Goal: Information Seeking & Learning: Compare options

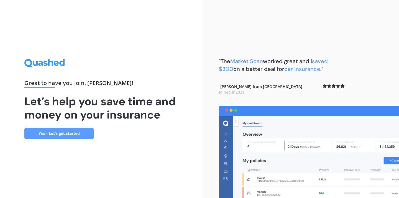
click at [80, 134] on link "Yes - Let’s get started" at bounding box center [58, 133] width 69 height 11
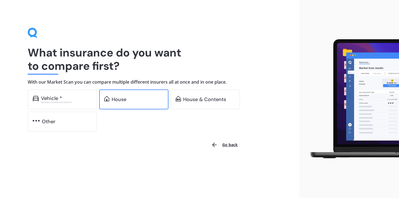
click at [113, 95] on div "House" at bounding box center [133, 100] width 69 height 20
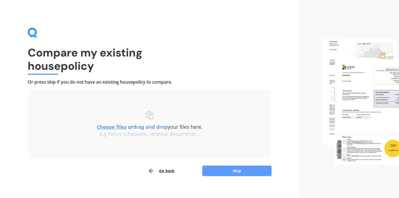
drag, startPoint x: 354, startPoint y: 89, endPoint x: 335, endPoint y: 70, distance: 27.1
click at [231, 169] on button "Skip" at bounding box center [236, 171] width 69 height 11
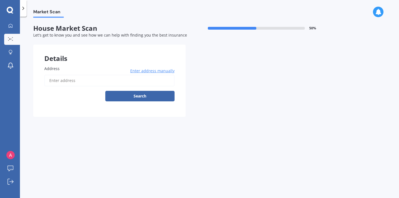
click at [79, 80] on input "Address" at bounding box center [109, 81] width 130 height 12
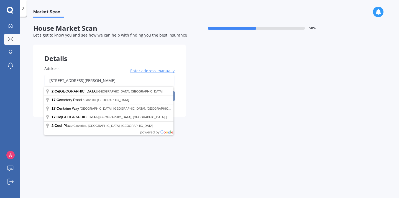
drag, startPoint x: 75, startPoint y: 88, endPoint x: 74, endPoint y: 93, distance: 4.8
type input "[STREET_ADDRESS][PERSON_NAME]"
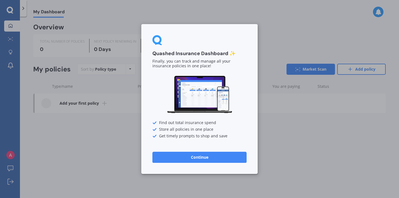
click at [209, 155] on button "Continue" at bounding box center [200, 157] width 94 height 11
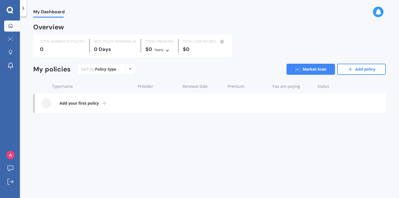
click at [13, 30] on link "My Dashboard" at bounding box center [12, 26] width 16 height 11
click at [106, 104] on icon at bounding box center [104, 103] width 7 height 7
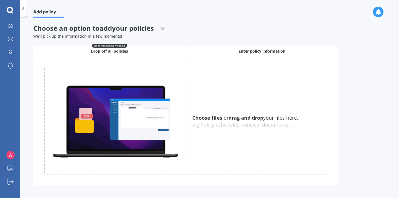
click at [229, 46] on div "Enter policy information" at bounding box center [262, 51] width 153 height 11
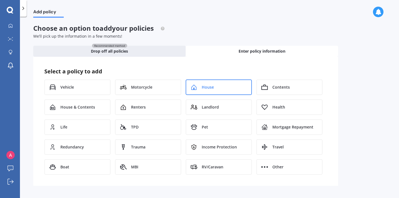
click at [205, 87] on span "House" at bounding box center [208, 88] width 12 height 6
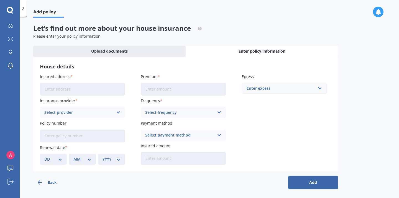
click at [93, 93] on input "Insured address" at bounding box center [82, 89] width 85 height 13
click at [105, 77] on label "Insured address" at bounding box center [81, 77] width 83 height 6
click at [105, 83] on input "Insured address" at bounding box center [82, 89] width 85 height 13
click at [17, 25] on link "My Dashboard" at bounding box center [12, 26] width 16 height 11
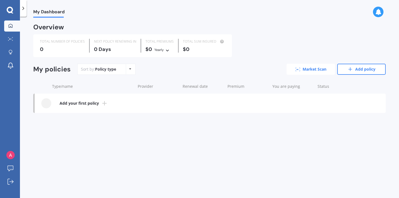
click at [302, 67] on link "Market Scan" at bounding box center [311, 69] width 49 height 11
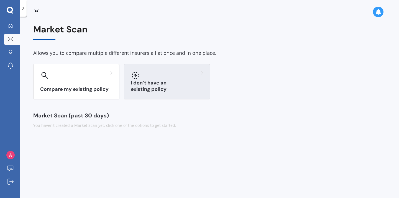
click at [189, 91] on h3 "I don’t have an existing policy" at bounding box center [167, 86] width 72 height 13
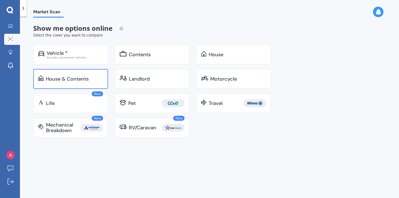
click at [67, 83] on div "House & Contents" at bounding box center [70, 79] width 75 height 20
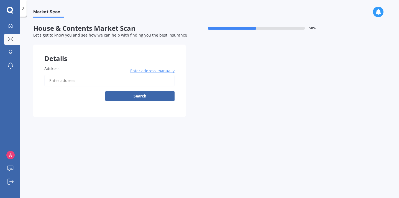
click at [69, 79] on input "Address" at bounding box center [109, 81] width 130 height 12
type input "[STREET_ADDRESS]"
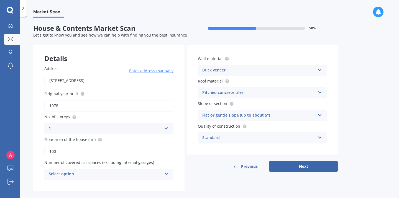
scroll to position [8, 0]
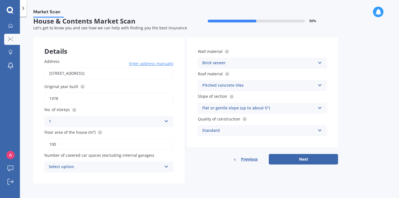
click at [161, 166] on div "Select option" at bounding box center [105, 167] width 113 height 7
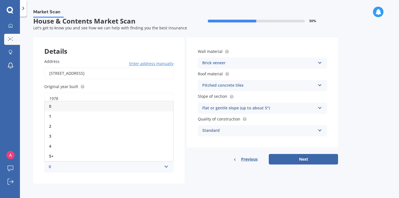
click at [189, 178] on div "Details Address [STREET_ADDRESS] 0931 Enter address manually Search Original ye…" at bounding box center [185, 110] width 305 height 146
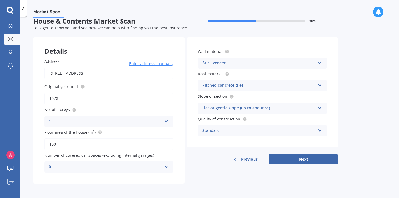
click at [318, 132] on div "Standard Standard High Prestige" at bounding box center [262, 130] width 129 height 11
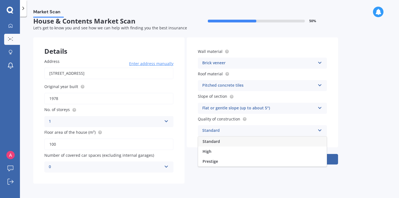
click at [342, 126] on div "Market Scan House & Contents Market Scan 50 % Let's get to know you and see how…" at bounding box center [209, 109] width 379 height 182
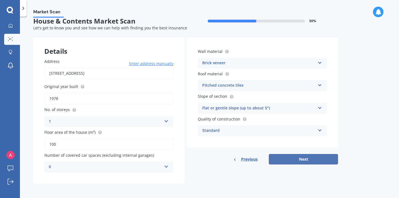
click at [319, 159] on button "Next" at bounding box center [303, 159] width 69 height 11
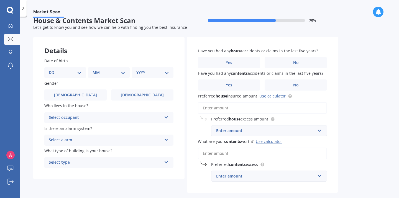
scroll to position [0, 0]
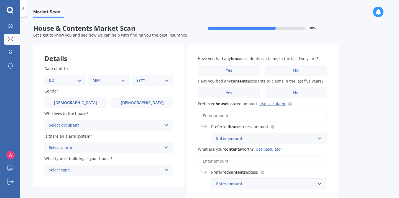
click at [68, 81] on select "DD 01 02 03 04 05 06 07 08 09 10 11 12 13 14 15 16 17 18 19 20 21 22 23 24 25 2…" at bounding box center [65, 80] width 33 height 6
select select "06"
click at [53, 77] on select "DD 01 02 03 04 05 06 07 08 09 10 11 12 13 14 15 16 17 18 19 20 21 22 23 24 25 2…" at bounding box center [65, 80] width 33 height 6
click at [99, 85] on div "MM 01 02 03 04 05 06 07 08 09 10 11 12" at bounding box center [109, 80] width 39 height 11
click at [105, 79] on select "MM 01 02 03 04 05 06 07 08 09 10 11 12" at bounding box center [110, 80] width 31 height 6
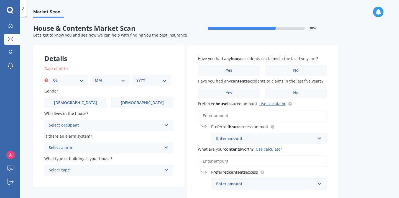
select select "10"
click at [95, 77] on select "MM 01 02 03 04 05 06 07 08 09 10 11 12" at bounding box center [110, 80] width 31 height 6
click at [152, 74] on div "Date of birth DD 01 02 03 04 05 06 07 08 09 10 11 12 13 14 15 16 17 18 19 20 21…" at bounding box center [108, 76] width 129 height 20
click at [152, 77] on select "YYYY 2009 2008 2007 2006 2005 2004 2003 2002 2001 2000 1999 1998 1997 1996 1995…" at bounding box center [151, 80] width 31 height 6
select select "1974"
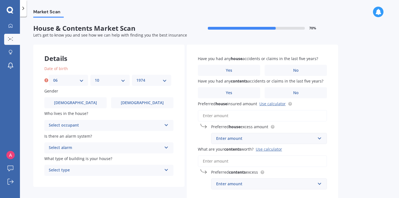
click at [136, 77] on select "YYYY 2009 2008 2007 2006 2005 2004 2003 2002 2001 2000 1999 1998 1997 1996 1995…" at bounding box center [151, 80] width 31 height 6
click at [132, 123] on div "Select occupant" at bounding box center [105, 125] width 113 height 7
click at [118, 136] on div "Owner" at bounding box center [109, 136] width 129 height 10
click at [118, 147] on div "Select alarm" at bounding box center [105, 148] width 113 height 7
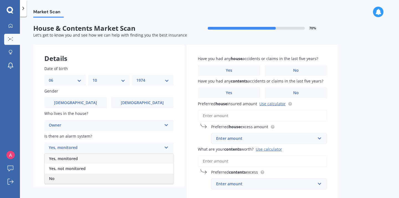
click at [61, 178] on div "No" at bounding box center [109, 179] width 129 height 10
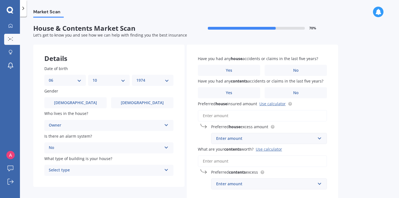
click at [87, 172] on div "Select type" at bounding box center [105, 170] width 113 height 7
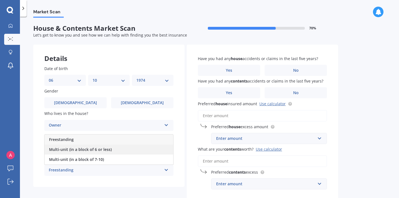
click at [57, 150] on span "Multi-unit (in a block of 6 or less)" at bounding box center [80, 149] width 63 height 5
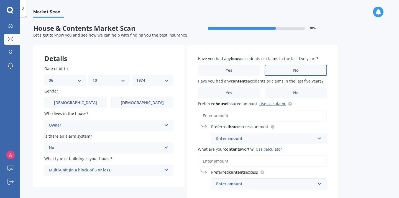
click at [284, 68] on label "No" at bounding box center [296, 70] width 62 height 11
click at [0, 0] on input "No" at bounding box center [0, 0] width 0 height 0
click at [289, 93] on label "No" at bounding box center [296, 92] width 62 height 11
click at [0, 0] on input "No" at bounding box center [0, 0] width 0 height 0
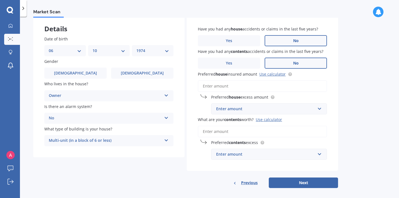
scroll to position [30, 0]
click at [281, 184] on button "Next" at bounding box center [303, 182] width 69 height 11
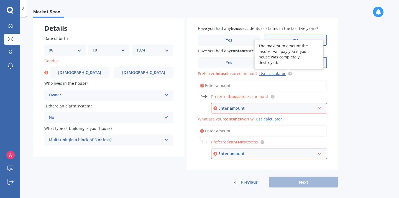
click at [291, 74] on circle at bounding box center [290, 74] width 4 height 4
click at [314, 79] on div "Preferred house insured amount Use calculator" at bounding box center [262, 80] width 129 height 21
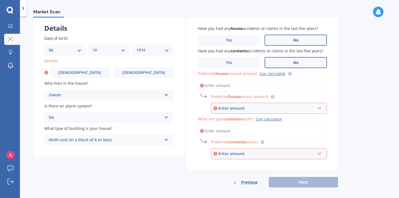
click at [262, 87] on input "Preferred house insured amount Use calculator" at bounding box center [262, 86] width 129 height 12
type input "$8"
click at [258, 111] on div "Enter amount" at bounding box center [267, 108] width 97 height 6
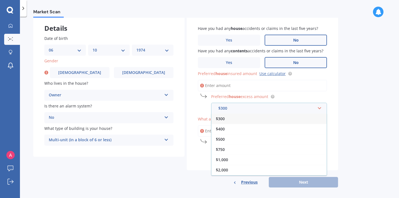
click at [255, 119] on div "$300" at bounding box center [269, 119] width 115 height 10
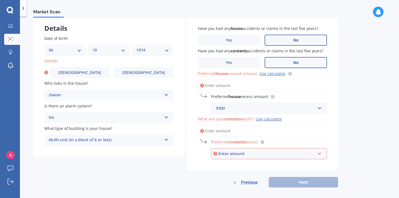
click at [277, 76] on link "Use calculator" at bounding box center [273, 73] width 26 height 5
click at [237, 88] on input "Preferred house insured amount Use calculator" at bounding box center [262, 86] width 129 height 12
type input "$5"
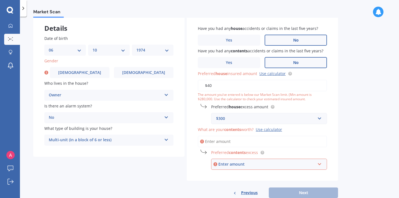
type input "$4"
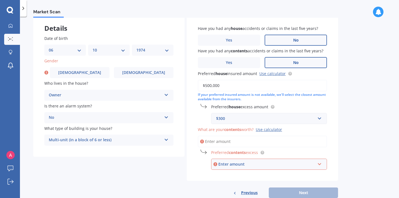
type input "$500,000"
click at [334, 98] on div "Have you had any house accidents or claims in the last five years? Yes No Have …" at bounding box center [262, 97] width 151 height 167
click at [280, 140] on input "What are your contents worth? Use calculator" at bounding box center [262, 142] width 129 height 12
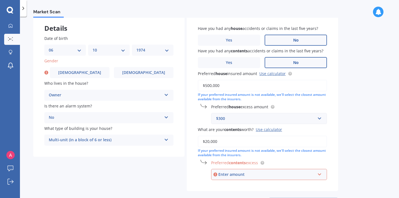
type input "$20,000"
click at [307, 174] on div "Enter amount" at bounding box center [267, 175] width 97 height 6
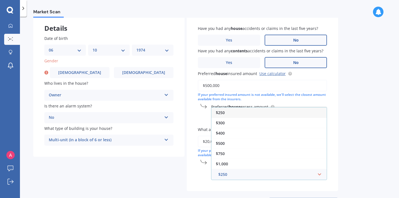
click at [261, 116] on div "$250" at bounding box center [269, 113] width 115 height 10
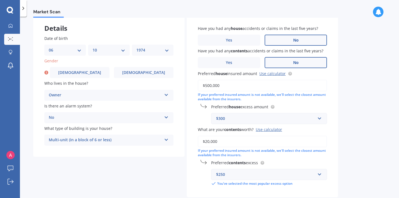
scroll to position [62, 0]
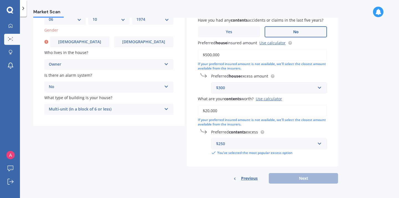
click at [313, 181] on div "Previous Next" at bounding box center [262, 178] width 151 height 11
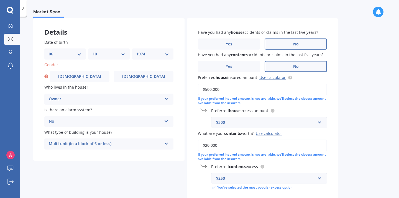
scroll to position [20, 0]
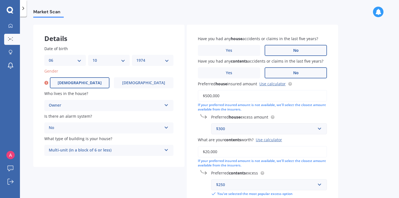
click at [108, 84] on label "[DEMOGRAPHIC_DATA]" at bounding box center [80, 82] width 60 height 11
click at [0, 0] on input "[DEMOGRAPHIC_DATA]" at bounding box center [0, 0] width 0 height 0
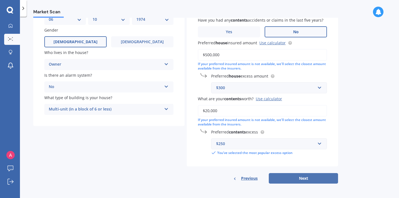
click at [309, 179] on button "Next" at bounding box center [303, 178] width 69 height 11
select select "06"
select select "10"
select select "1974"
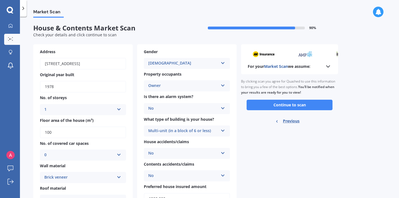
scroll to position [0, 0]
click at [313, 108] on button "Continue to scan" at bounding box center [290, 105] width 86 height 11
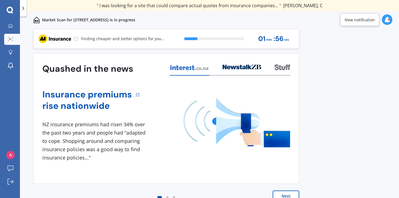
scroll to position [2, 0]
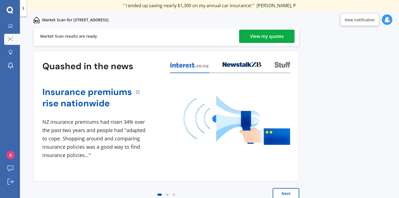
click at [288, 37] on link "View my quotes" at bounding box center [266, 36] width 55 height 13
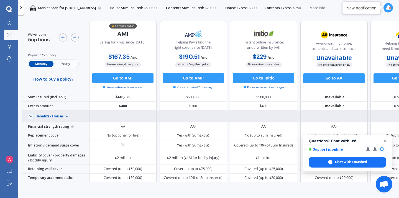
click at [78, 118] on div "Benefits - House Benefits - House Benefits - Contents" at bounding box center [55, 117] width 67 height 12
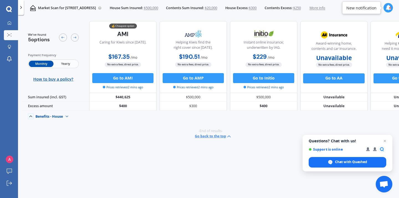
click at [69, 116] on img at bounding box center [67, 117] width 8 height 8
click at [61, 115] on div "Benefits - House" at bounding box center [49, 117] width 27 height 4
click at [30, 115] on icon at bounding box center [30, 116] width 5 height 5
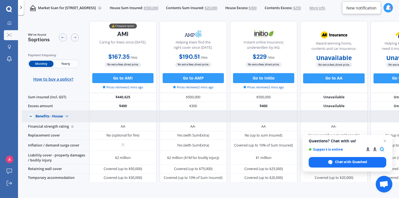
click at [136, 12] on div "Market Scan for [STREET_ADDRESS] 0931 House Sum Insured: $500,000 Contents Sum …" at bounding box center [175, 8] width 302 height 16
click at [7, 24] on div at bounding box center [9, 23] width 7 height 5
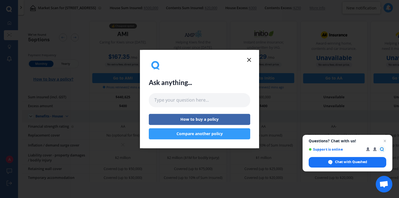
click at [198, 136] on button "Compare another policy" at bounding box center [200, 133] width 102 height 11
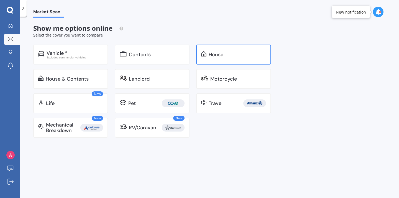
click at [212, 52] on div "House" at bounding box center [216, 55] width 15 height 6
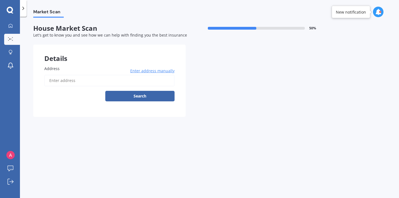
click at [87, 81] on input "Address" at bounding box center [109, 81] width 130 height 12
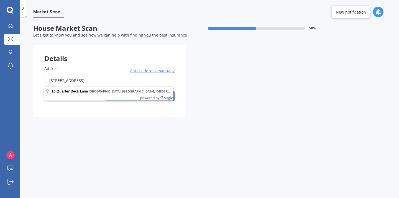
type input "[STREET_ADDRESS]"
